Goal: Find specific page/section: Find specific page/section

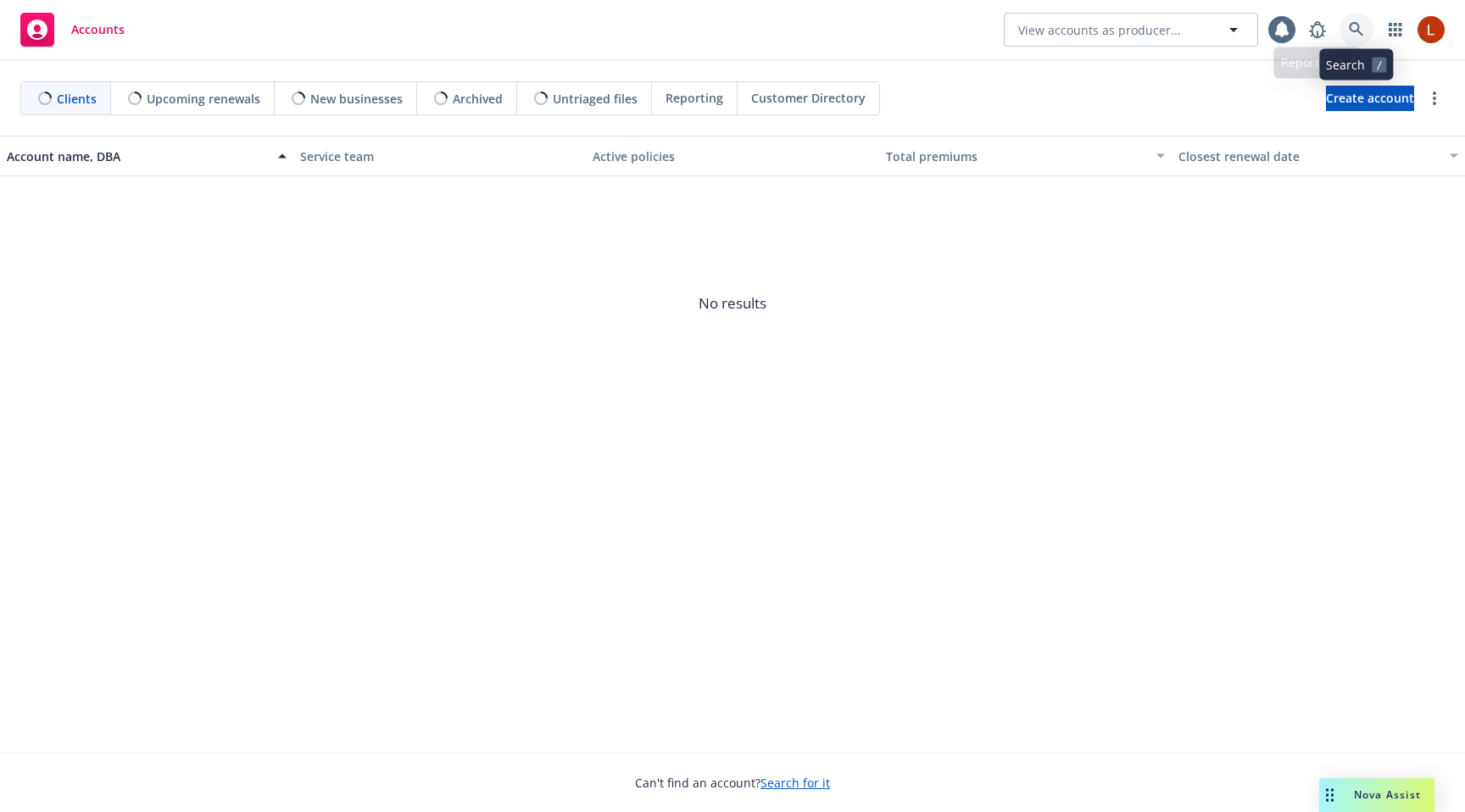
click at [1354, 33] on icon at bounding box center [1357, 29] width 16 height 16
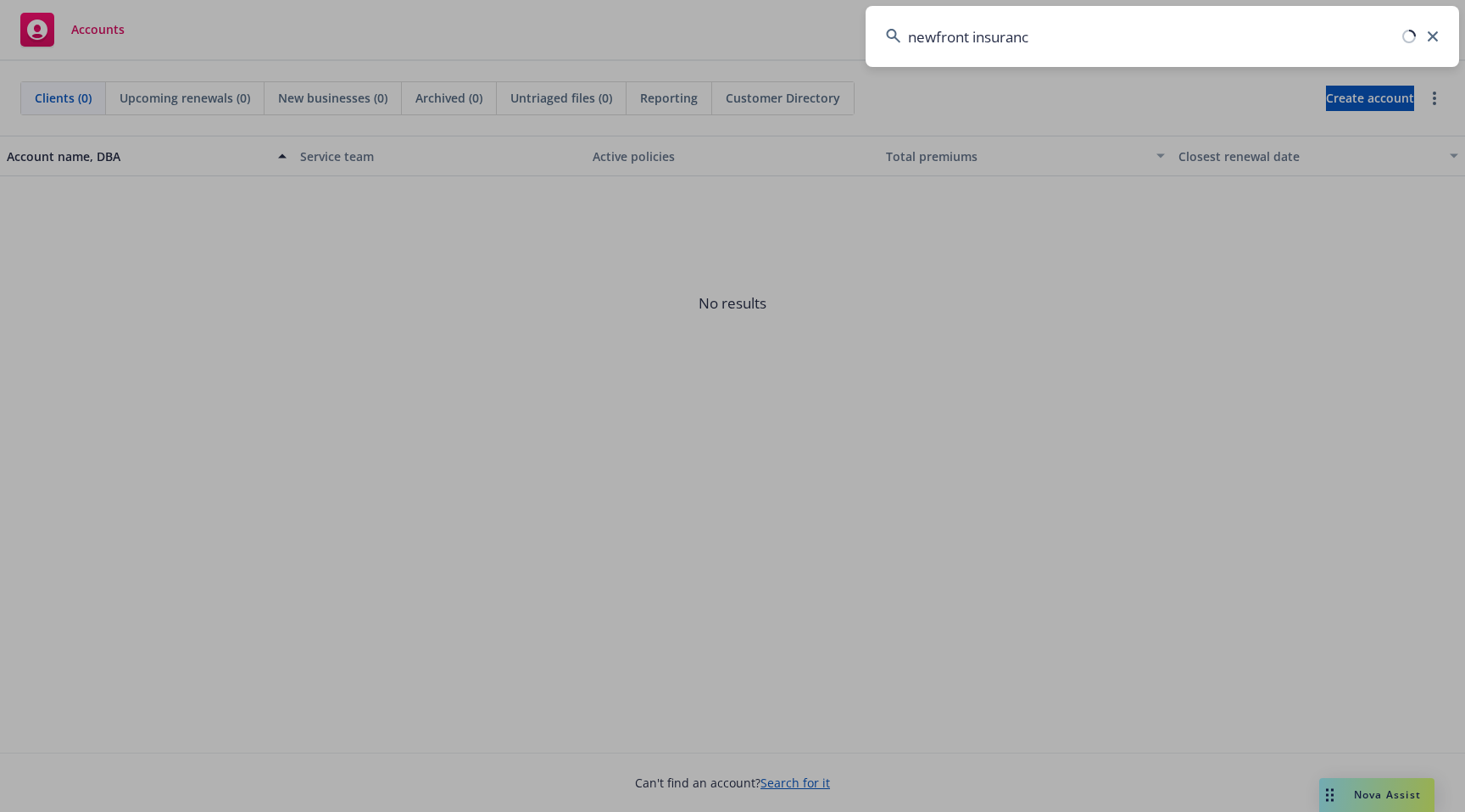
type input "newfront insurance"
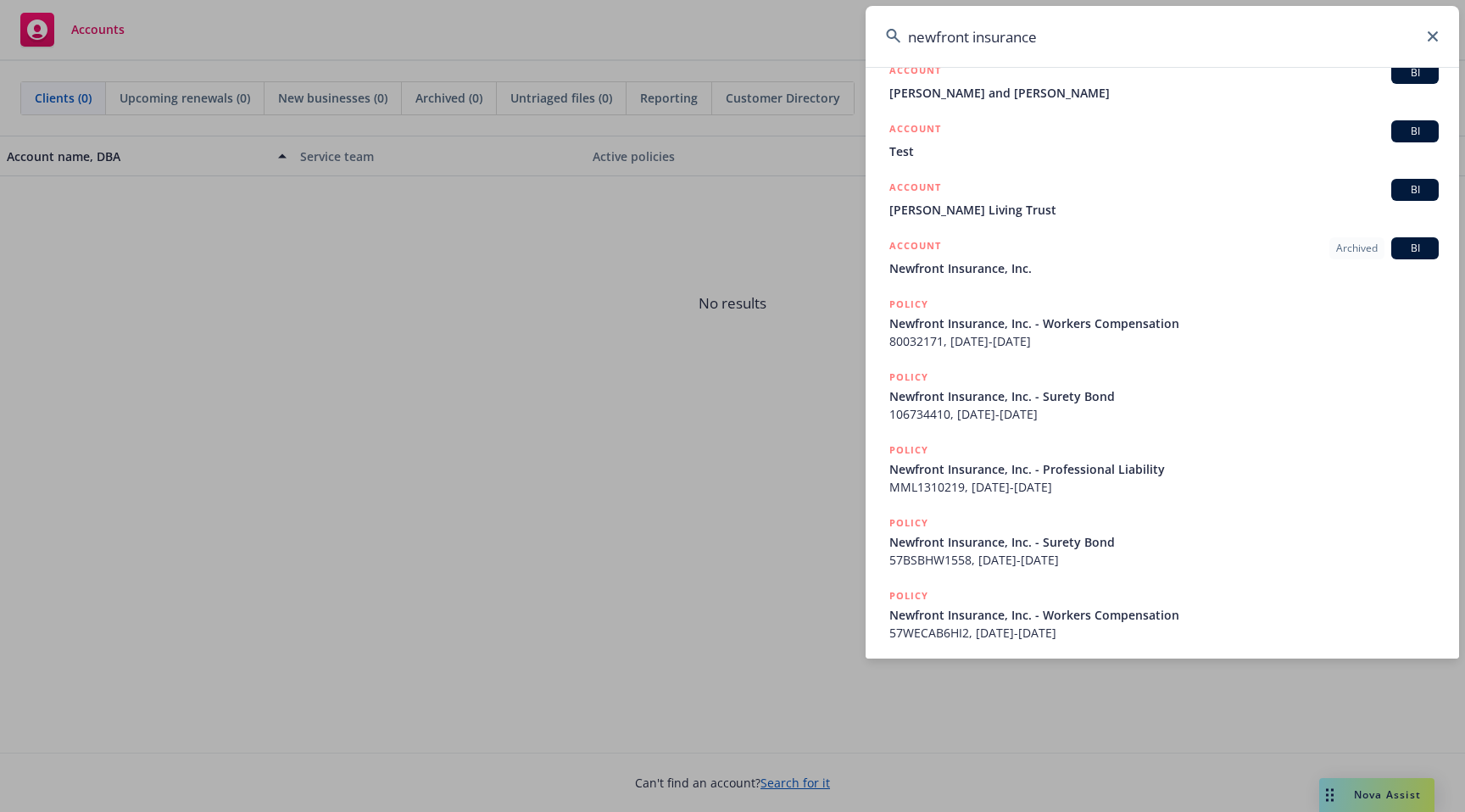
scroll to position [246, 0]
